Goal: Transaction & Acquisition: Download file/media

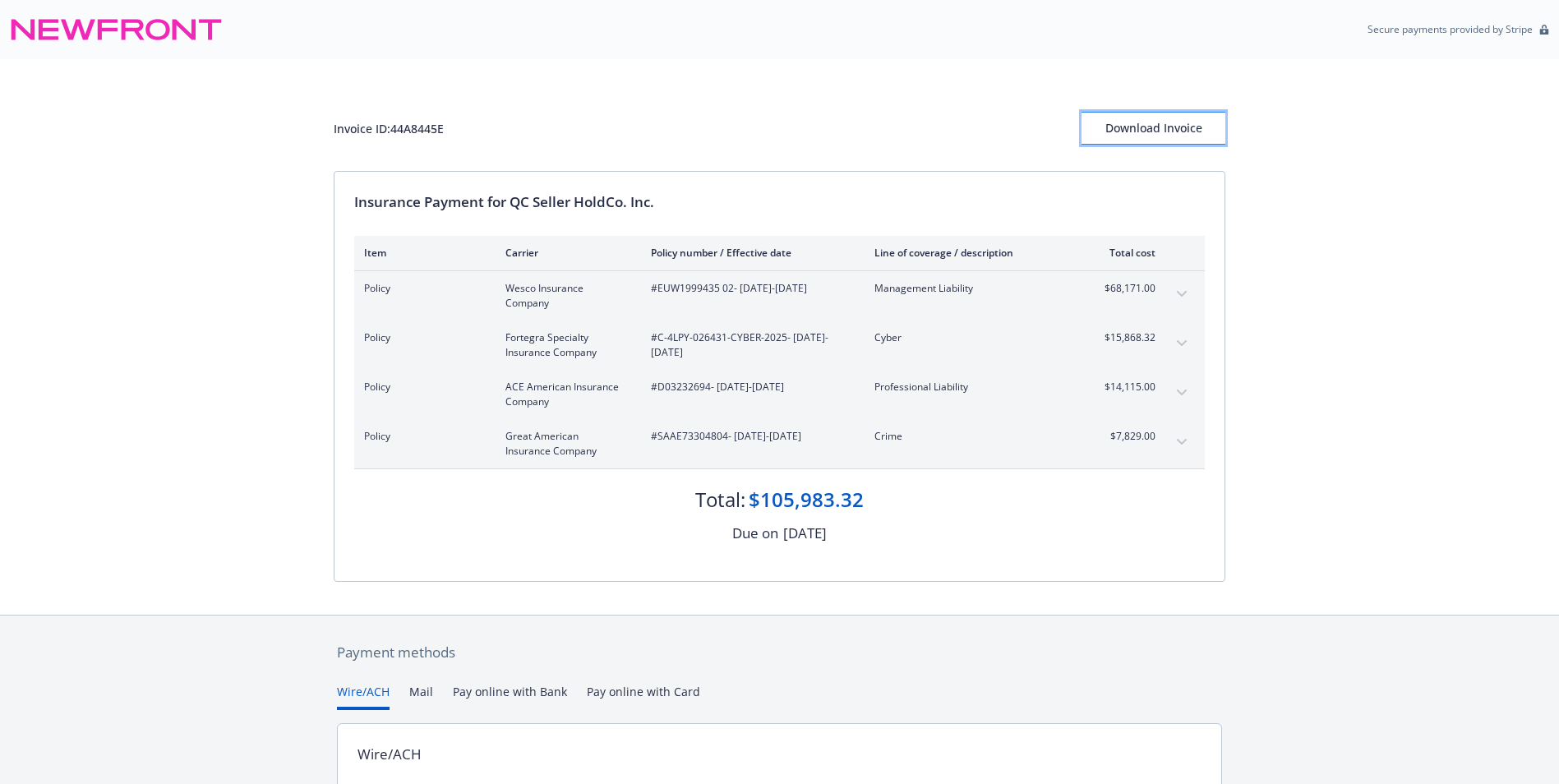
click at [1178, 129] on div "Download Invoice" at bounding box center [1154, 129] width 144 height 31
